Goal: Task Accomplishment & Management: Manage account settings

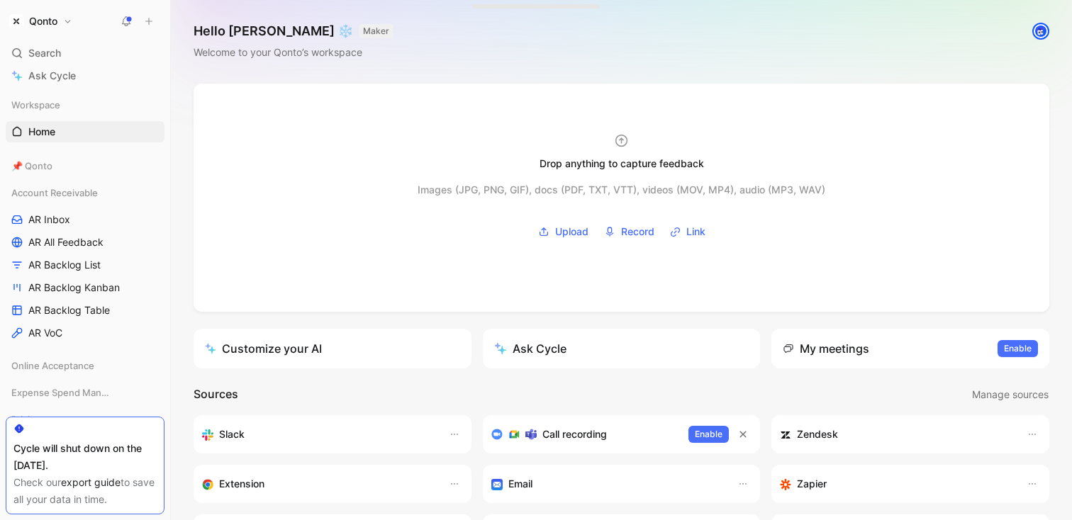
click at [62, 28] on button "Qonto" at bounding box center [41, 21] width 70 height 20
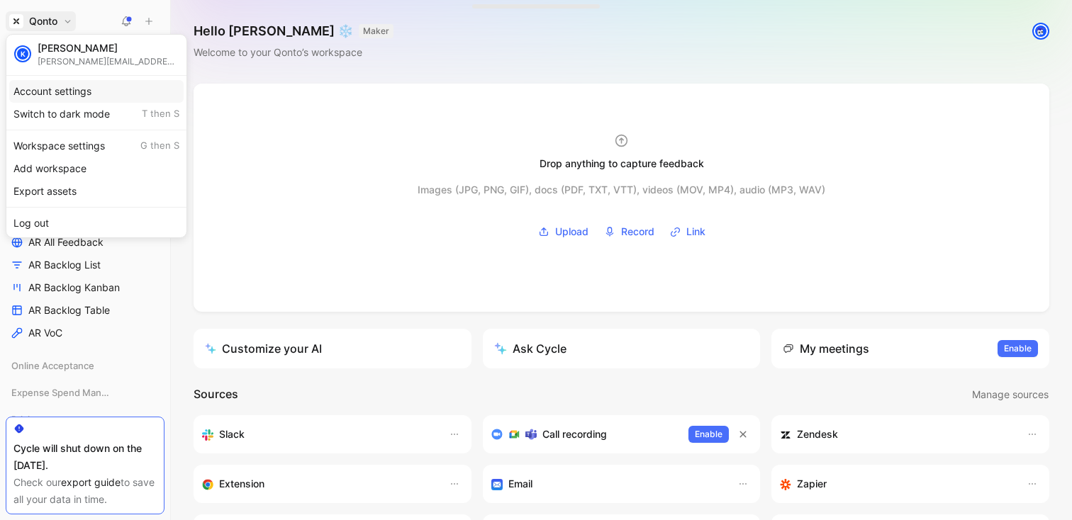
click at [92, 89] on div "Account settings" at bounding box center [96, 91] width 174 height 23
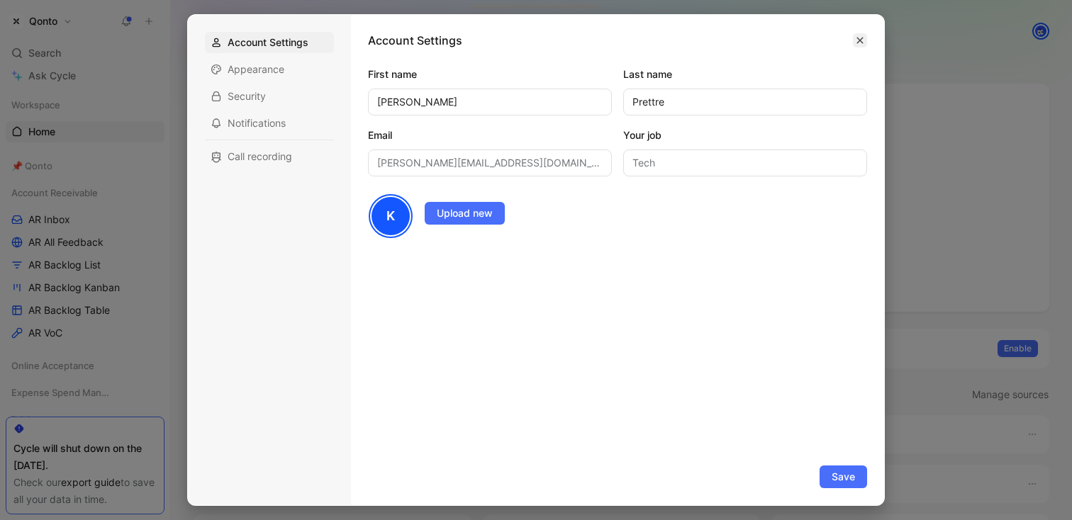
click at [862, 45] on button "button" at bounding box center [860, 40] width 14 height 14
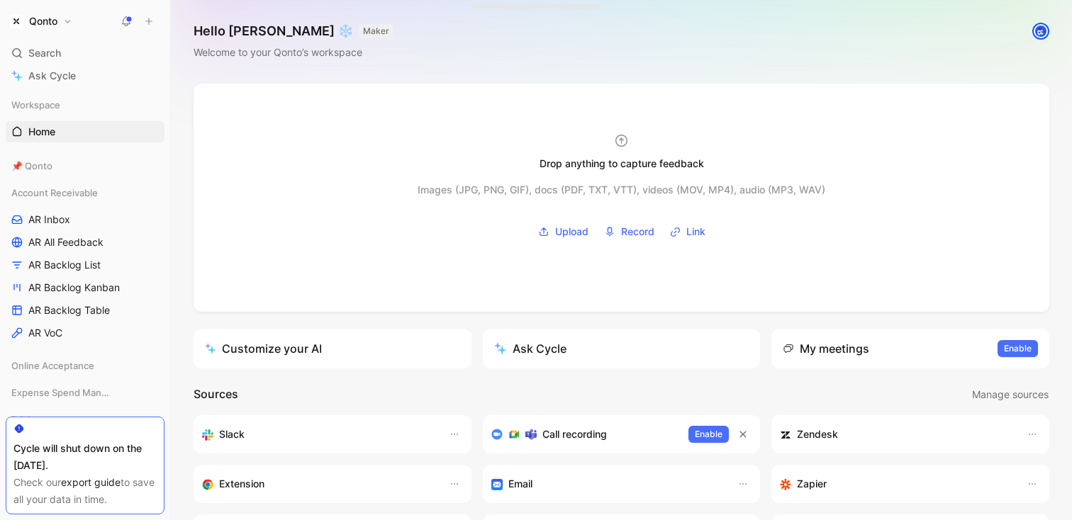
click at [50, 16] on h1 "Qonto" at bounding box center [43, 21] width 28 height 13
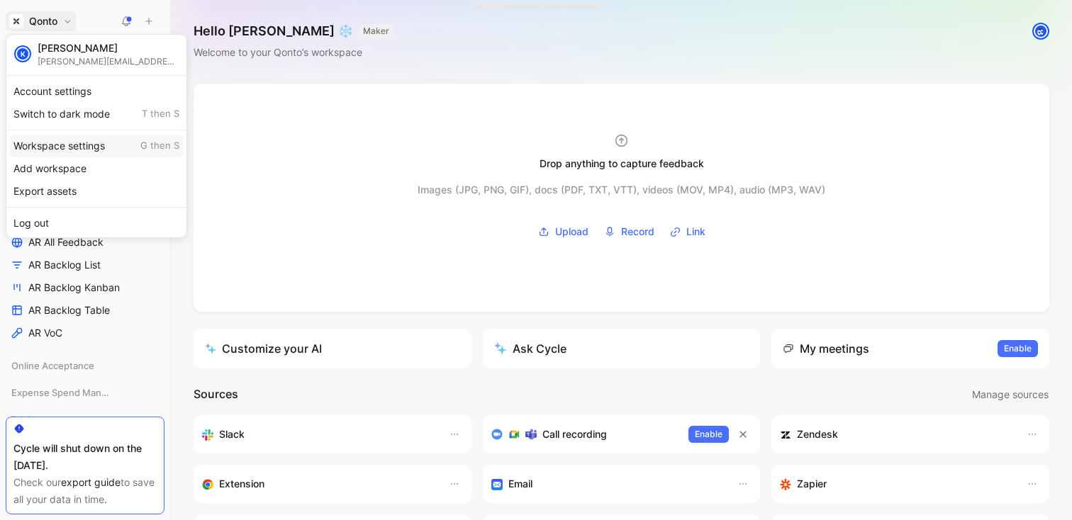
click at [90, 143] on div "Workspace settings G then S" at bounding box center [96, 146] width 174 height 23
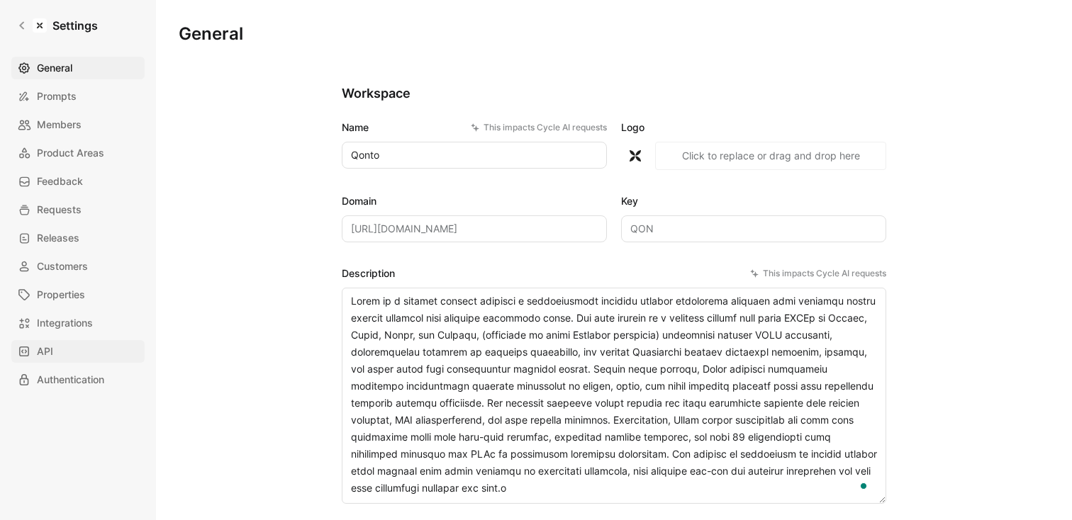
click at [67, 357] on link "API" at bounding box center [77, 351] width 133 height 23
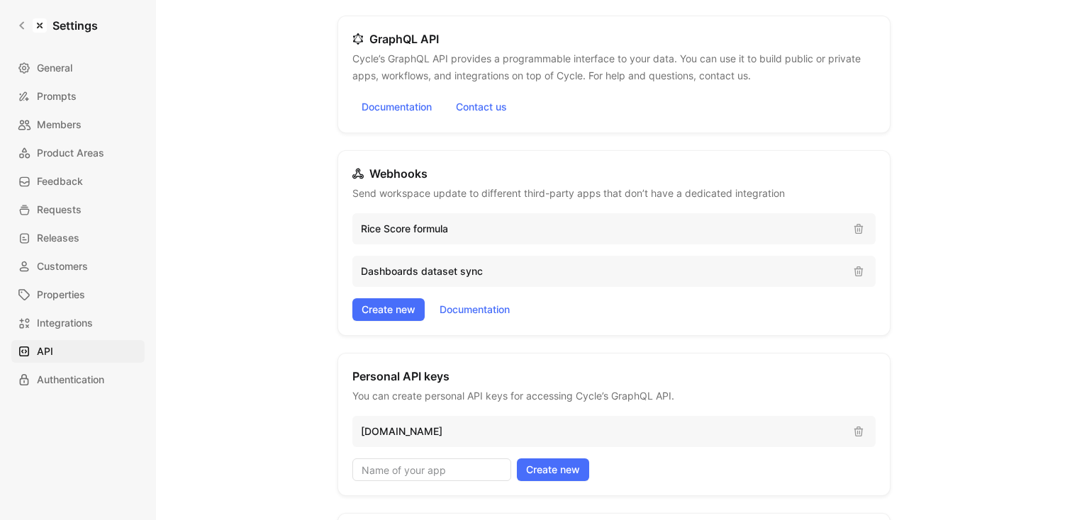
scroll to position [271, 0]
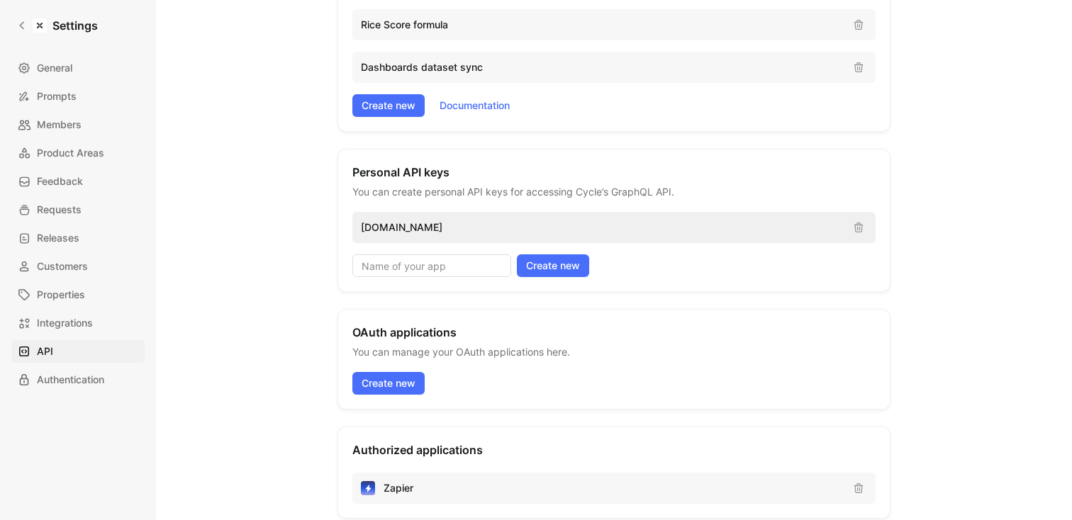
click at [468, 228] on p "[DOMAIN_NAME]" at bounding box center [601, 227] width 481 height 17
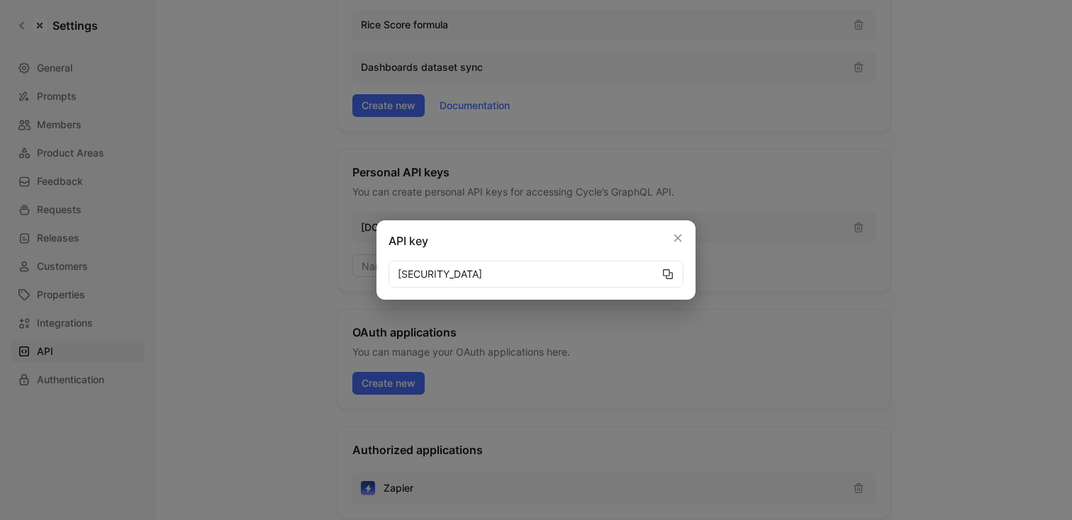
click at [669, 274] on icon "button" at bounding box center [668, 274] width 10 height 10
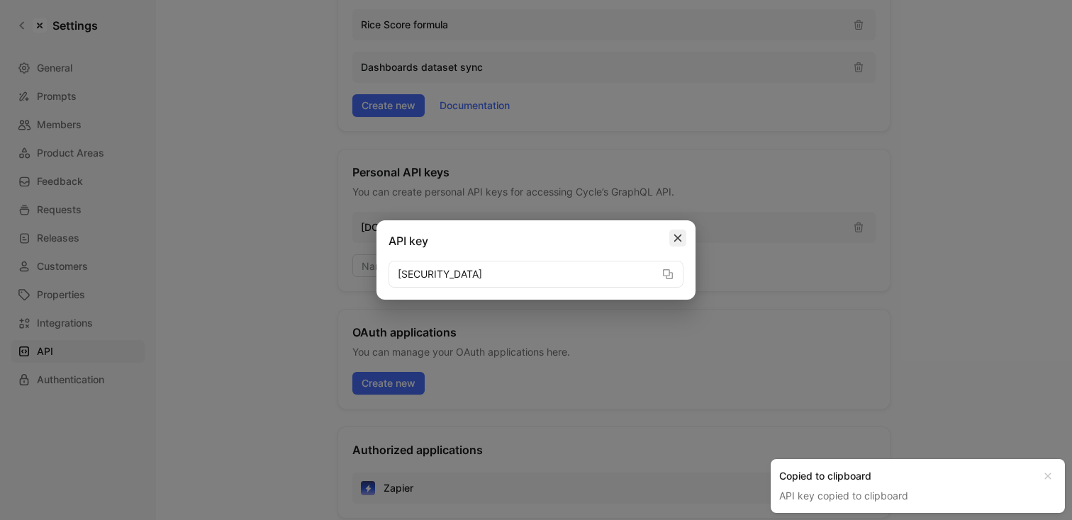
click at [682, 237] on icon "button" at bounding box center [678, 238] width 10 height 10
